Goal: Task Accomplishment & Management: Use online tool/utility

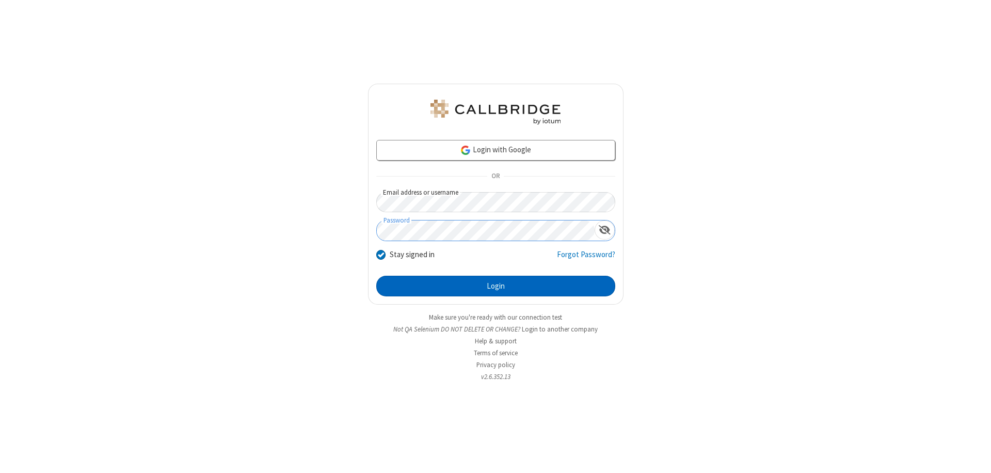
click at [495, 286] on button "Login" at bounding box center [495, 286] width 239 height 21
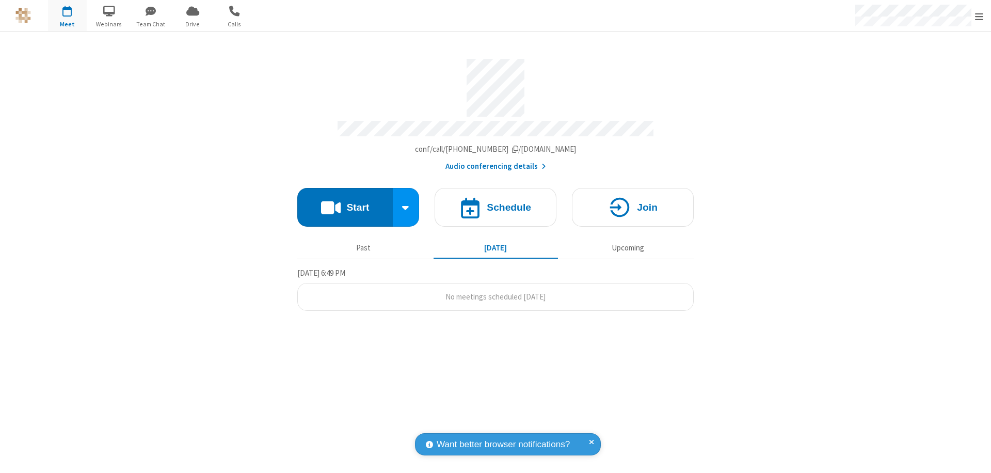
click at [979, 16] on span "Open menu" at bounding box center [979, 16] width 8 height 10
click at [67, 15] on span "button" at bounding box center [67, 11] width 39 height 18
click at [495, 202] on h4 "Schedule" at bounding box center [509, 207] width 44 height 10
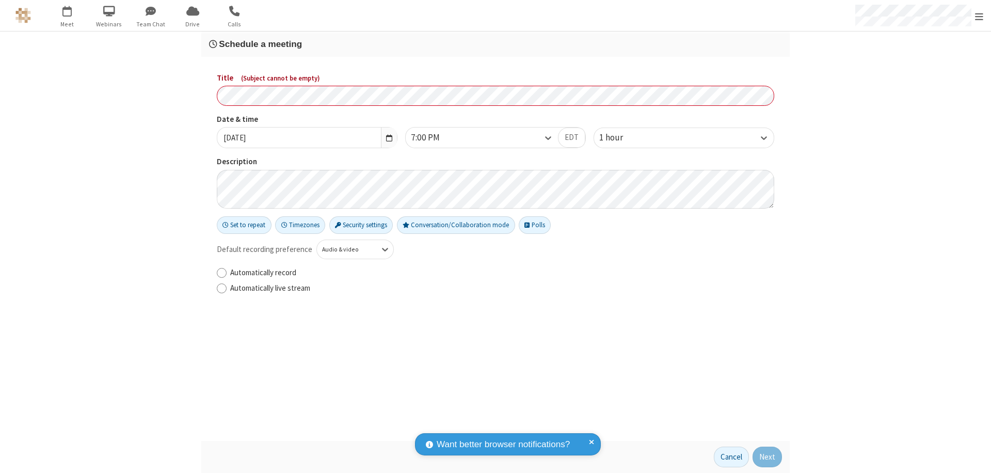
click at [495, 44] on h3 "Schedule a meeting" at bounding box center [495, 44] width 573 height 10
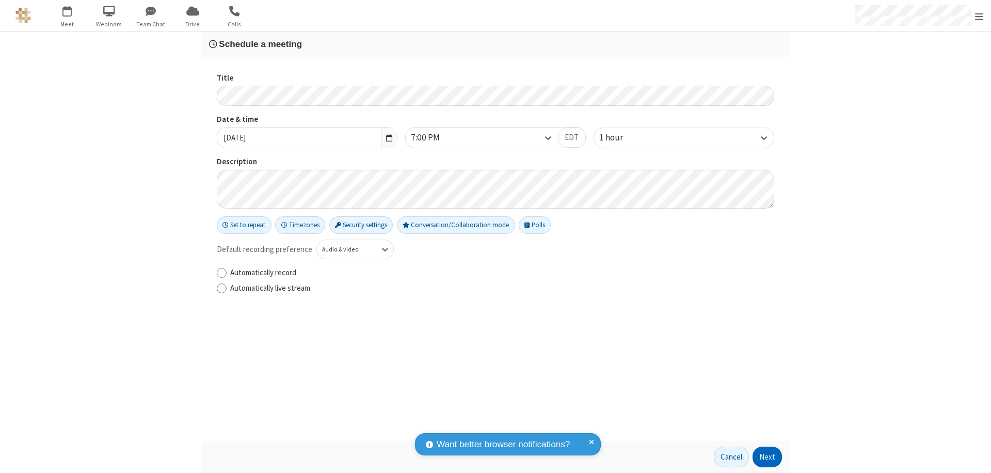
click at [767, 457] on button "Next" at bounding box center [766, 456] width 29 height 21
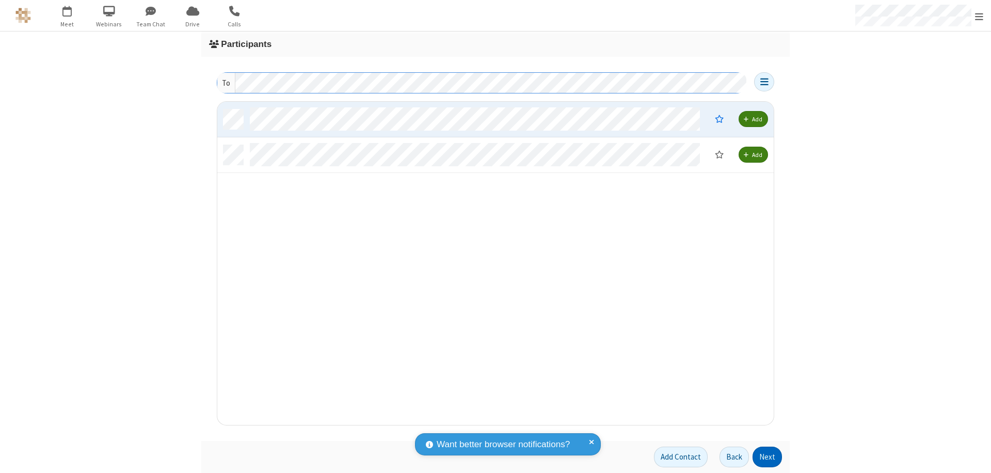
click at [767, 457] on button "Next" at bounding box center [766, 456] width 29 height 21
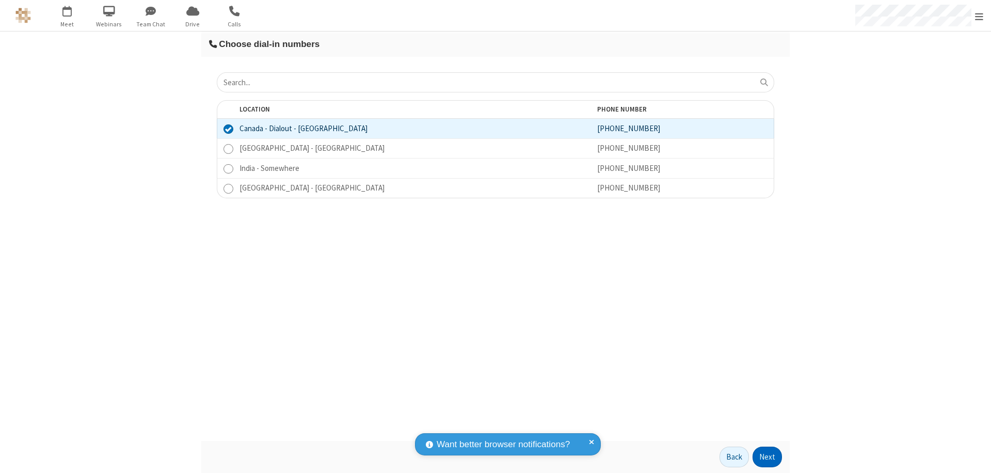
click at [767, 457] on button "Next" at bounding box center [766, 456] width 29 height 21
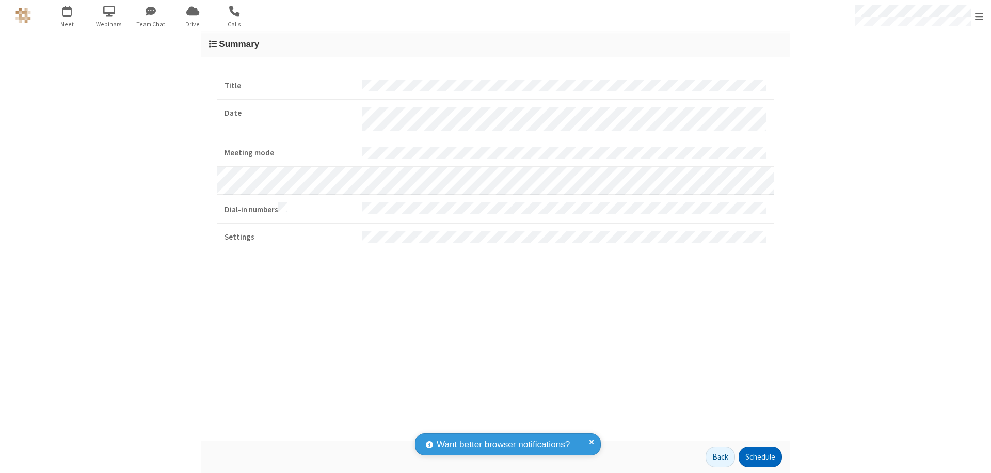
click at [760, 457] on button "Schedule" at bounding box center [759, 456] width 43 height 21
